Goal: Ask a question

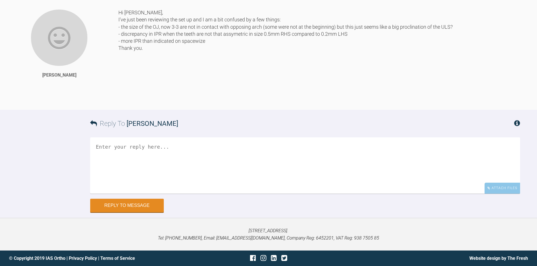
scroll to position [3138, 0]
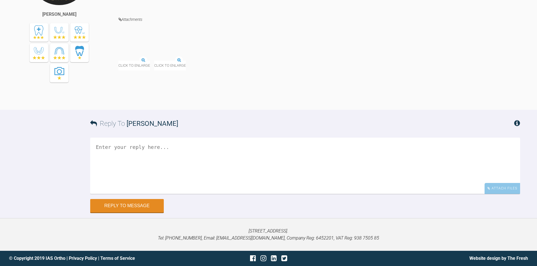
scroll to position [3365, 0]
drag, startPoint x: 200, startPoint y: 58, endPoint x: 217, endPoint y: 57, distance: 16.4
drag, startPoint x: 203, startPoint y: 59, endPoint x: 206, endPoint y: 61, distance: 3.6
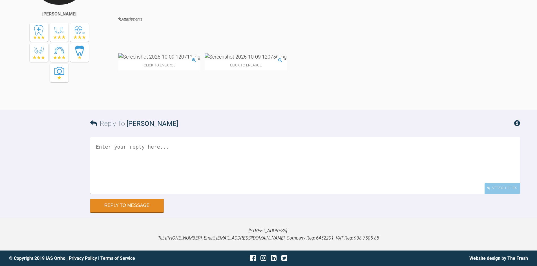
drag, startPoint x: 224, startPoint y: 72, endPoint x: 228, endPoint y: 79, distance: 8.8
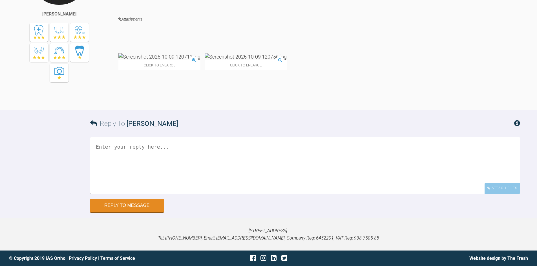
scroll to position [3591, 0]
click at [150, 60] on img at bounding box center [159, 56] width 82 height 7
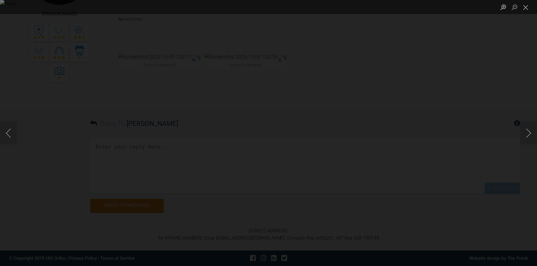
scroll to position [3358, 0]
click at [477, 138] on div "Lightbox" at bounding box center [268, 133] width 537 height 266
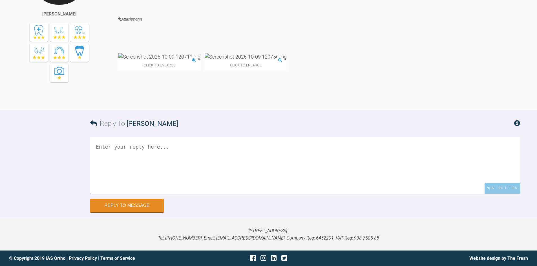
scroll to position [3640, 0]
click at [220, 59] on img at bounding box center [246, 56] width 82 height 7
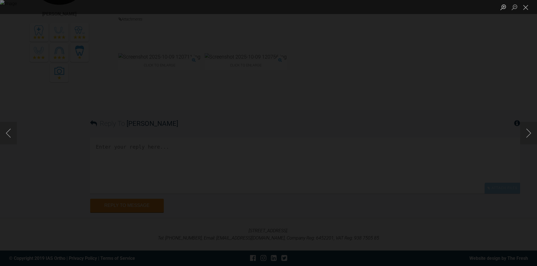
click at [494, 126] on div "Lightbox" at bounding box center [268, 133] width 537 height 266
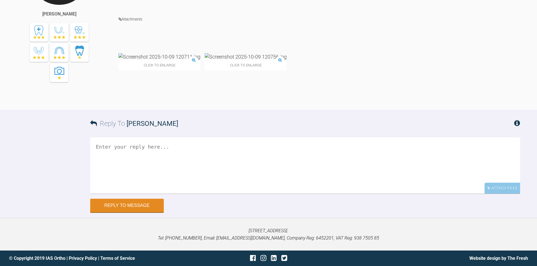
click at [152, 60] on img at bounding box center [159, 56] width 82 height 7
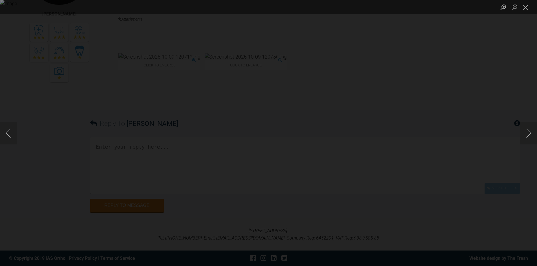
click at [527, 86] on div "Lightbox" at bounding box center [268, 133] width 537 height 266
